Goal: Entertainment & Leisure: Consume media (video, audio)

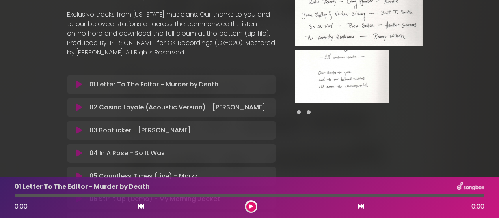
scroll to position [116, 0]
click at [76, 103] on icon at bounding box center [79, 107] width 6 height 8
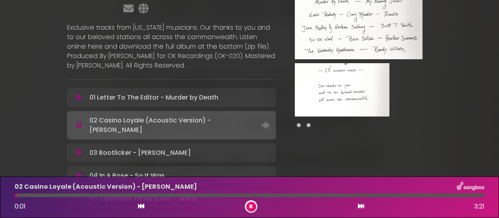
scroll to position [103, 0]
click at [128, 195] on div at bounding box center [250, 195] width 470 height 4
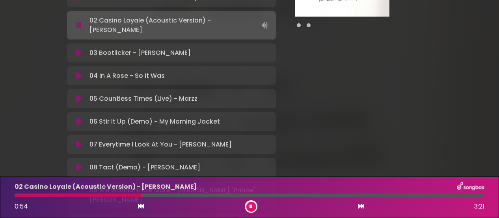
scroll to position [199, 0]
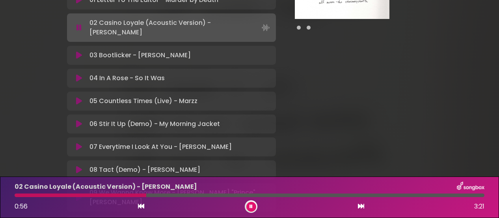
click at [78, 120] on icon at bounding box center [79, 124] width 6 height 8
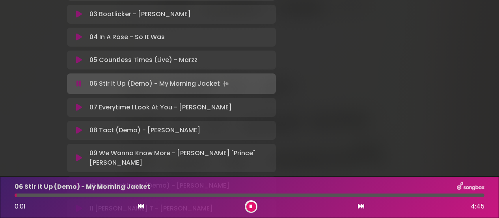
scroll to position [233, 0]
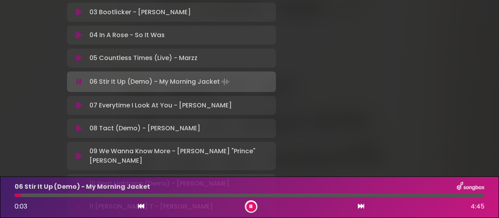
click at [157, 194] on div at bounding box center [250, 195] width 470 height 4
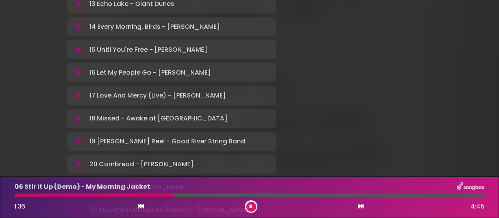
scroll to position [483, 0]
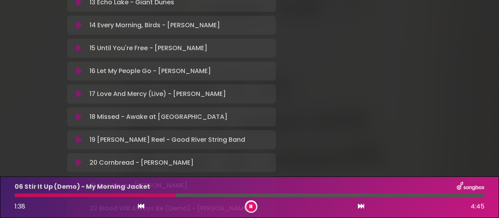
click at [80, 90] on icon at bounding box center [79, 94] width 6 height 8
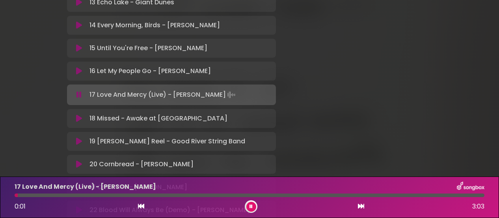
click at [123, 194] on div at bounding box center [250, 195] width 470 height 4
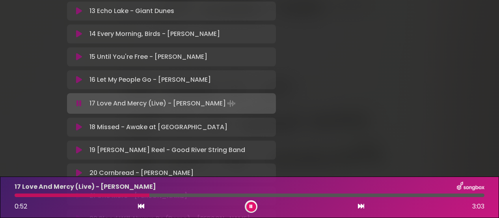
scroll to position [471, 0]
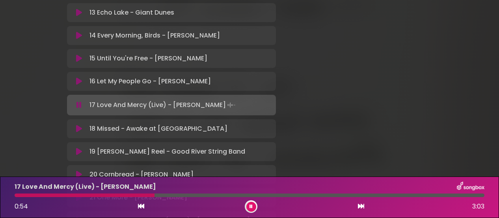
click at [78, 147] on icon at bounding box center [79, 151] width 6 height 8
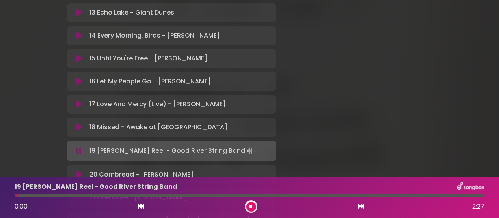
click at [116, 194] on div at bounding box center [250, 195] width 470 height 4
click at [192, 195] on div at bounding box center [250, 195] width 470 height 4
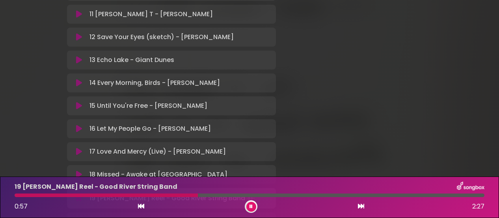
scroll to position [413, 0]
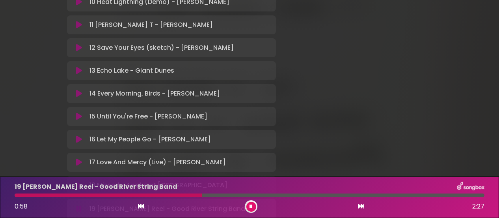
click at [80, 135] on icon at bounding box center [79, 139] width 6 height 8
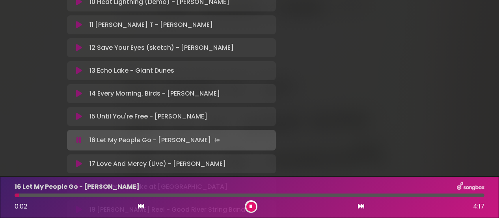
click at [171, 195] on div at bounding box center [250, 195] width 470 height 4
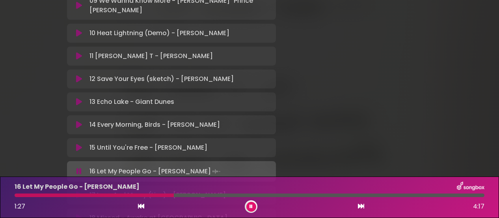
scroll to position [381, 0]
click at [78, 75] on icon at bounding box center [79, 79] width 6 height 8
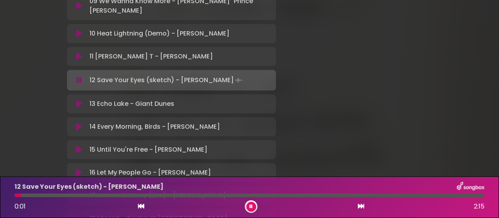
click at [106, 194] on div at bounding box center [250, 195] width 470 height 4
click at [182, 195] on div at bounding box center [250, 195] width 470 height 4
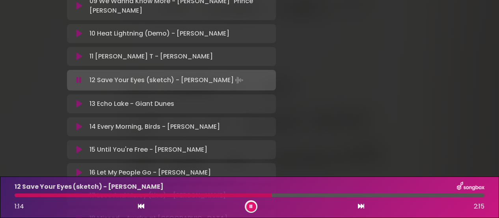
click at [252, 204] on icon at bounding box center [251, 206] width 3 height 5
